Goal: Task Accomplishment & Management: Manage account settings

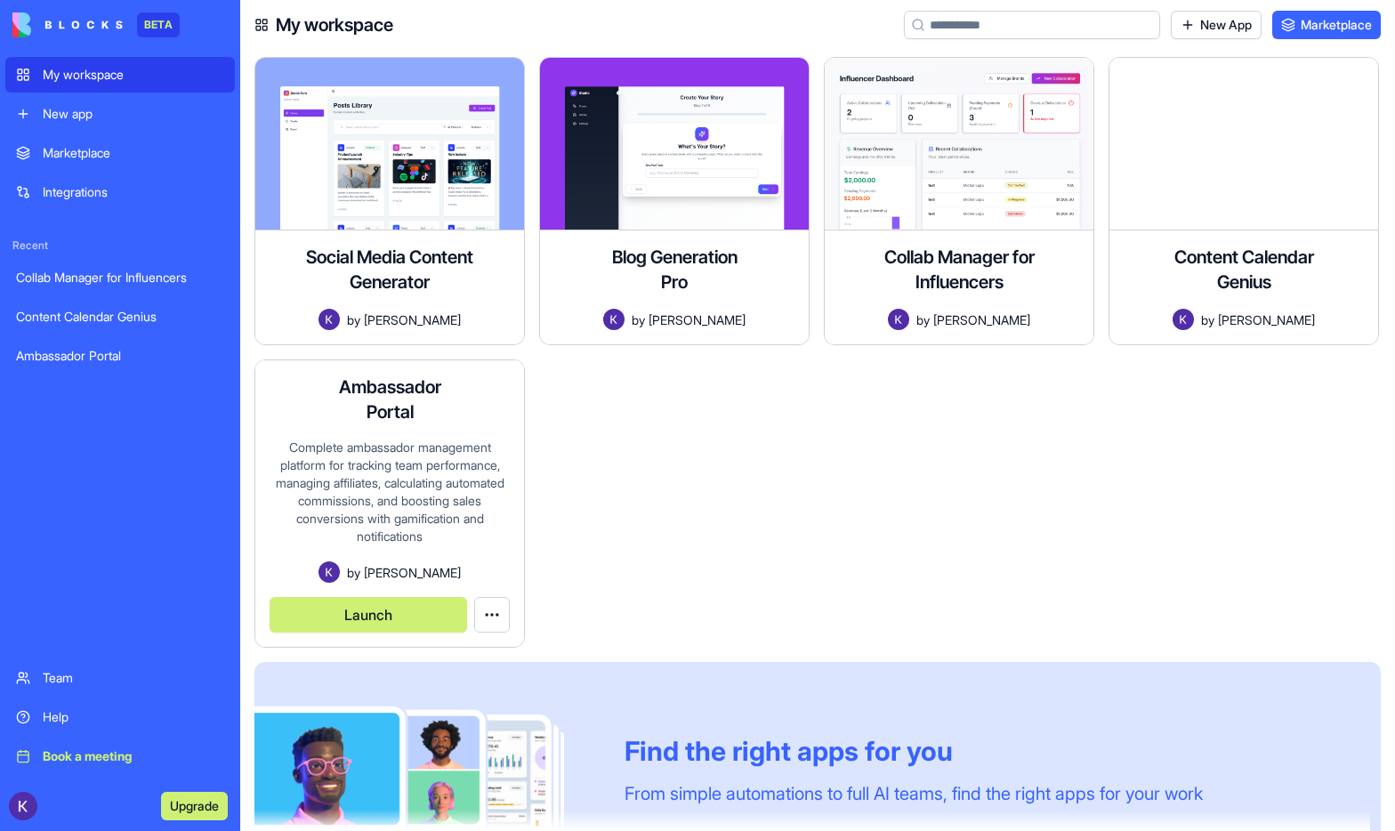
click at [427, 618] on button "Launch" at bounding box center [369, 615] width 198 height 36
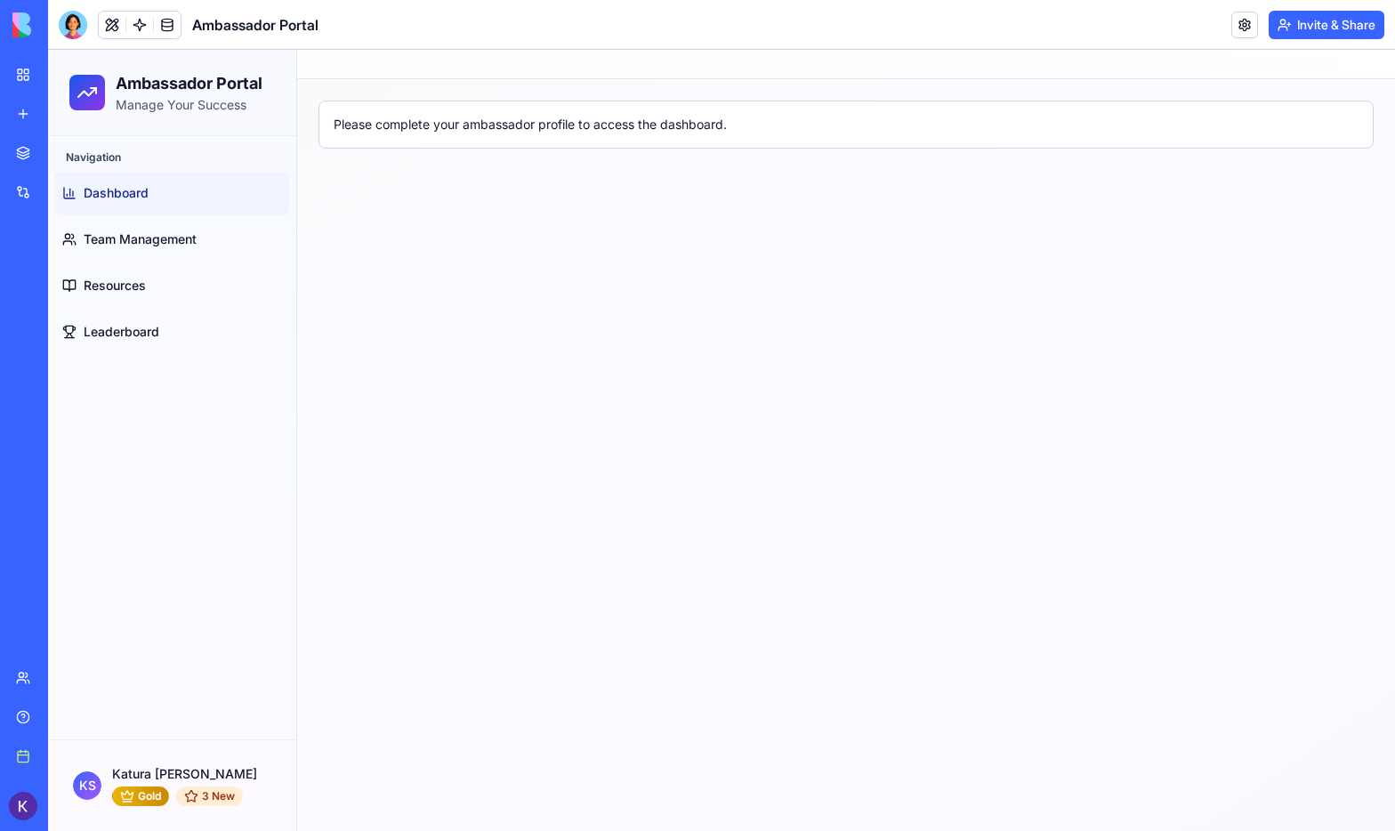
click at [586, 116] on div "Please complete your ambassador profile to access the dashboard." at bounding box center [846, 125] width 1025 height 18
click at [86, 98] on icon at bounding box center [87, 92] width 21 height 21
click at [303, 18] on h1 "Ambassador Portal" at bounding box center [255, 24] width 126 height 21
click at [1246, 20] on link at bounding box center [1245, 25] width 27 height 27
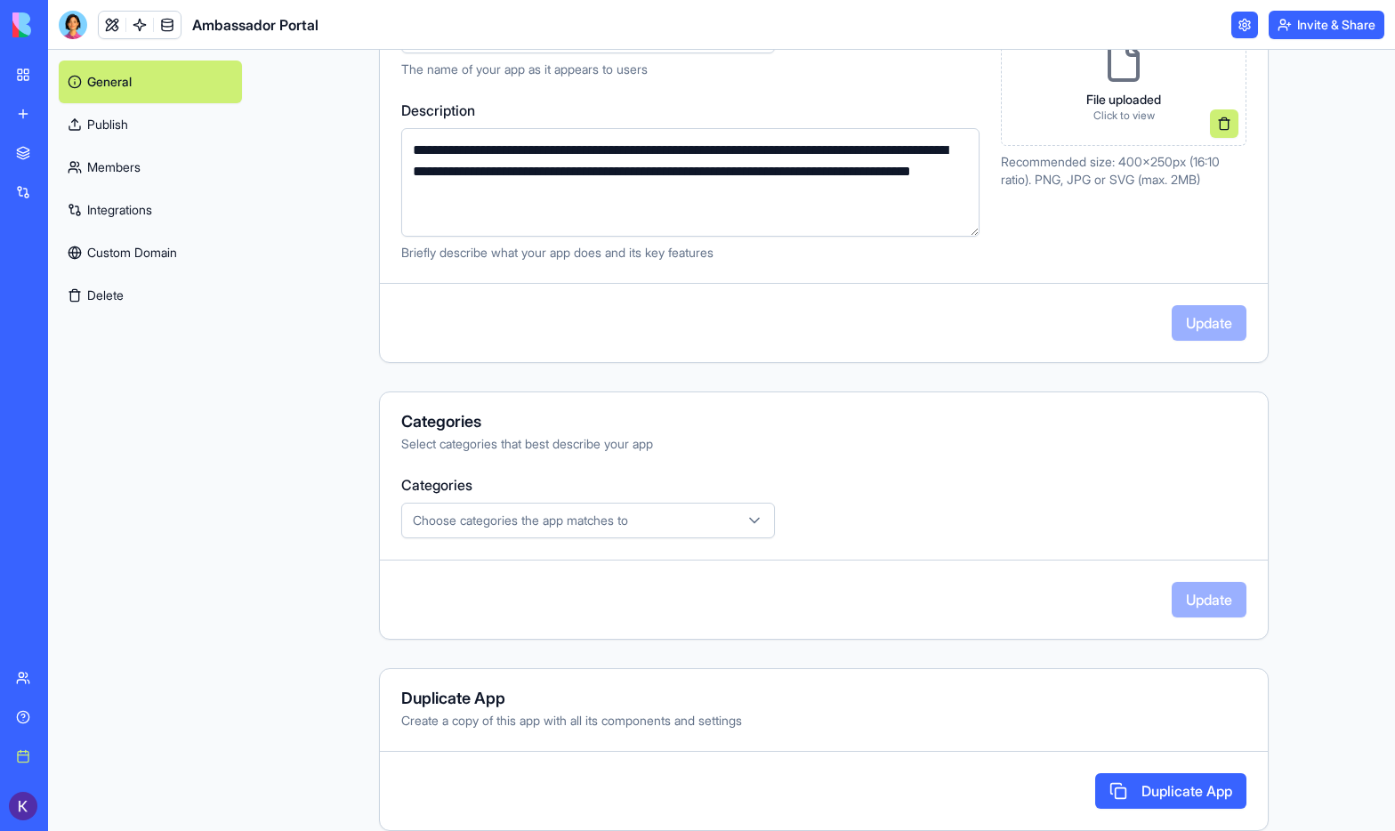
scroll to position [319, 0]
click at [91, 171] on link "Members" at bounding box center [150, 167] width 183 height 43
